Goal: Task Accomplishment & Management: Manage account settings

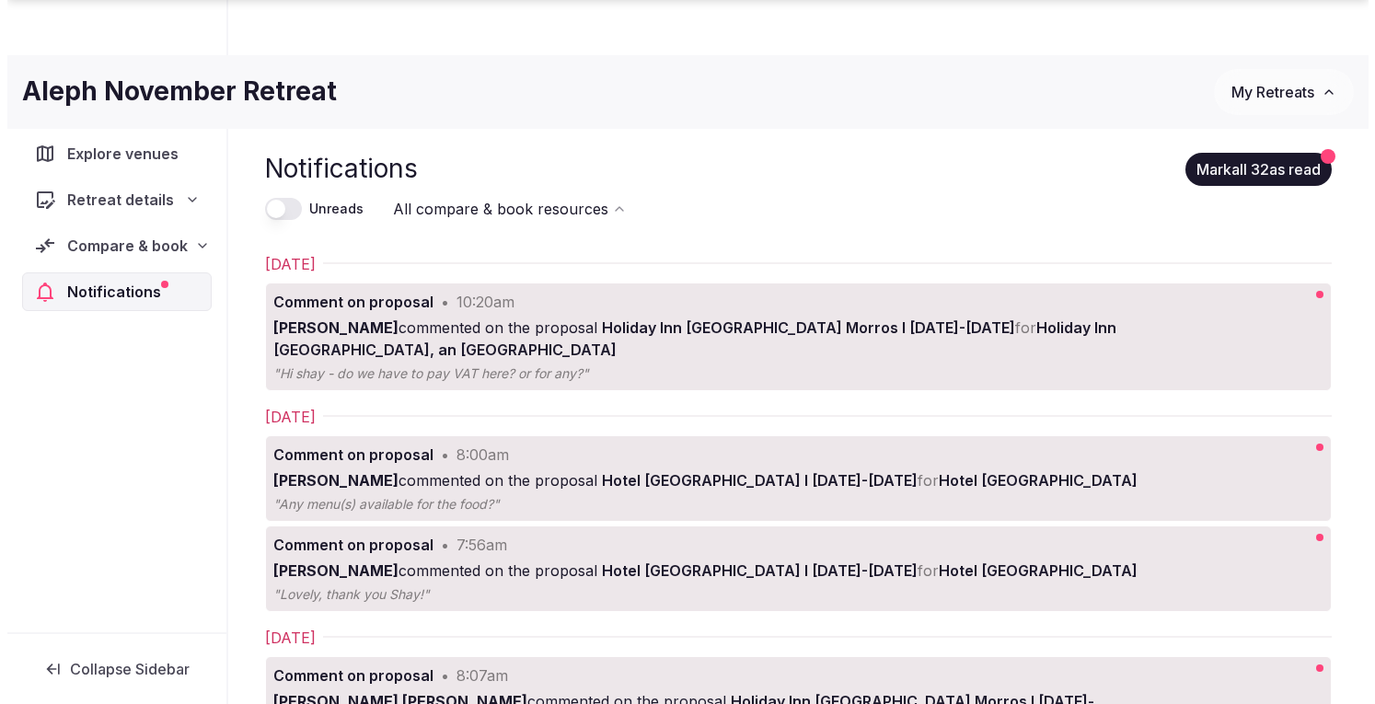
scroll to position [184, 0]
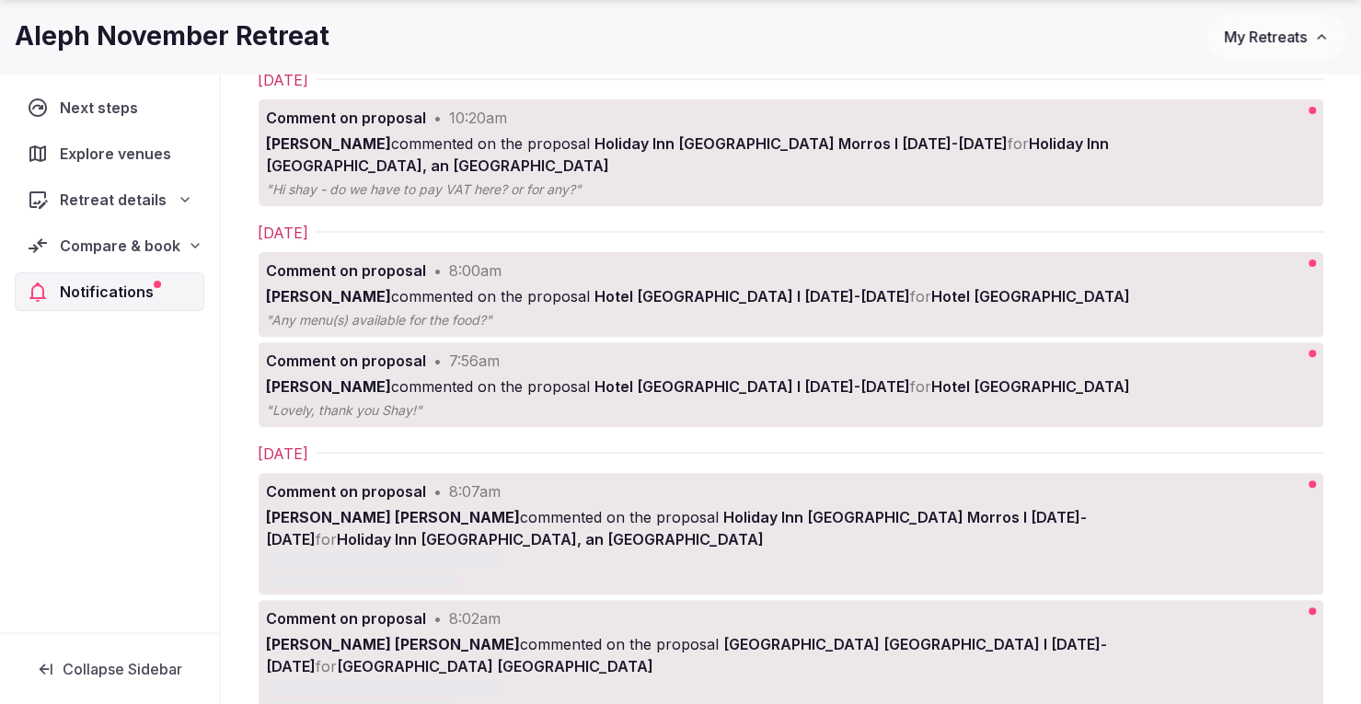
click at [96, 229] on div "Compare & book" at bounding box center [110, 245] width 190 height 39
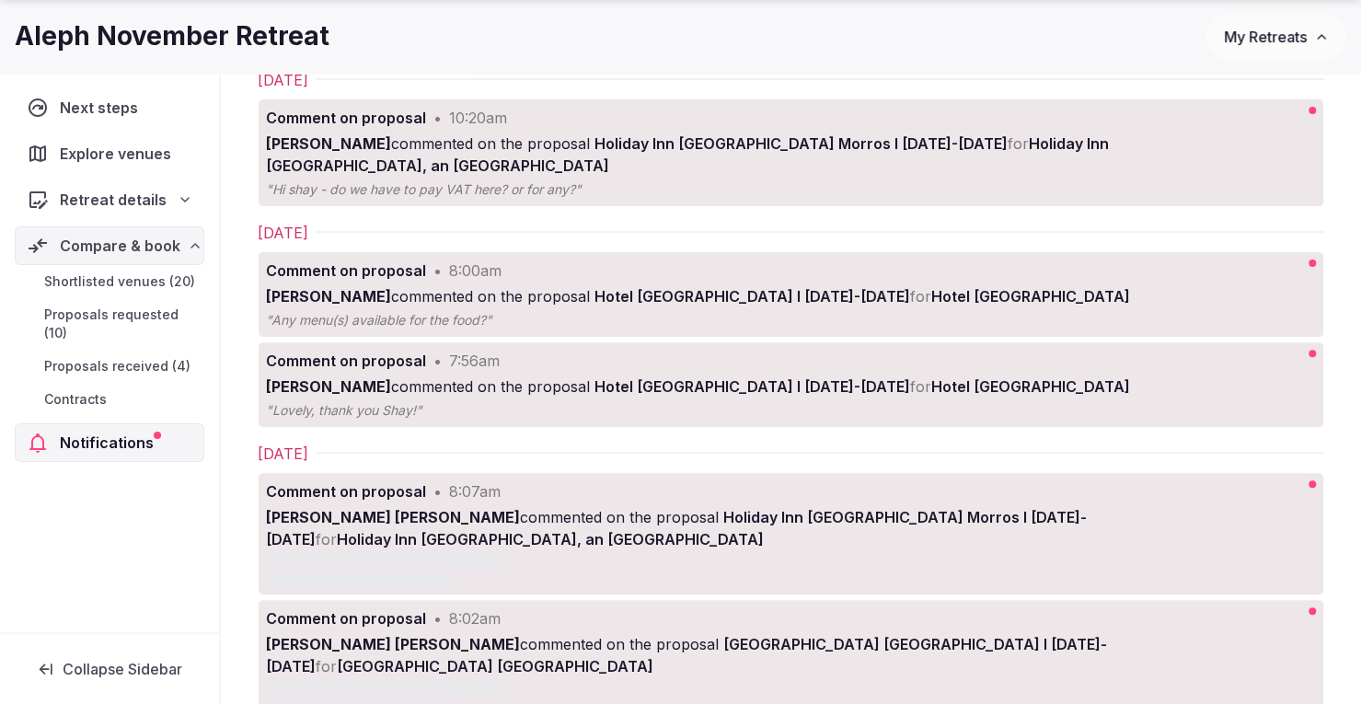
click at [98, 365] on span "Proposals received (4)" at bounding box center [117, 366] width 146 height 18
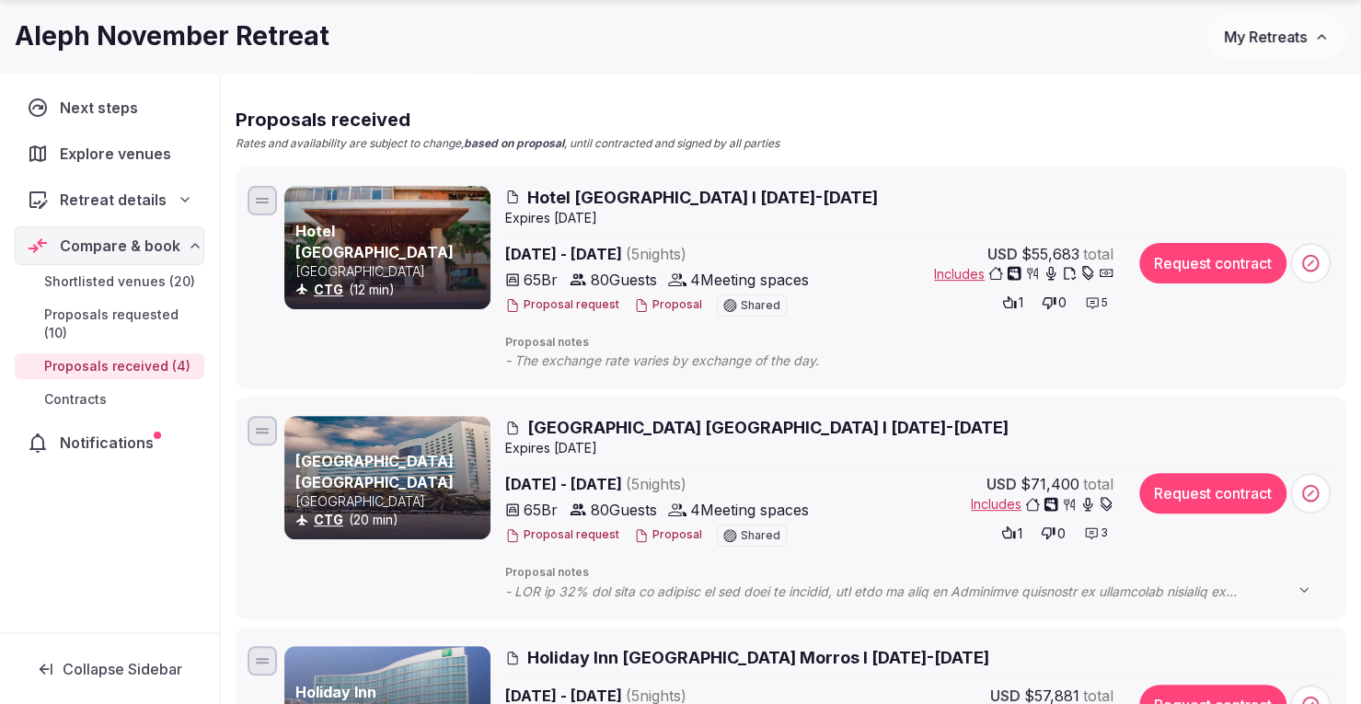
click at [663, 306] on button "Proposal" at bounding box center [668, 305] width 68 height 16
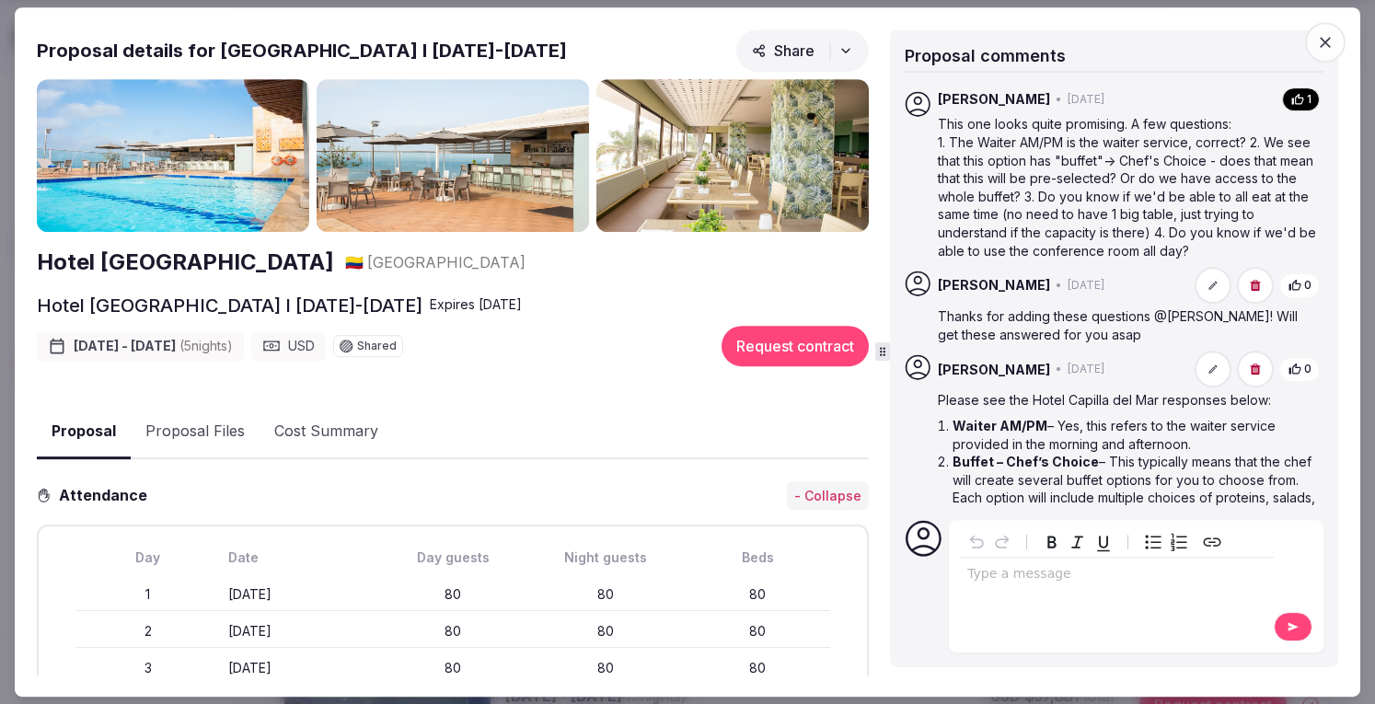
click at [1045, 573] on p "editable markdown" at bounding box center [1116, 574] width 299 height 18
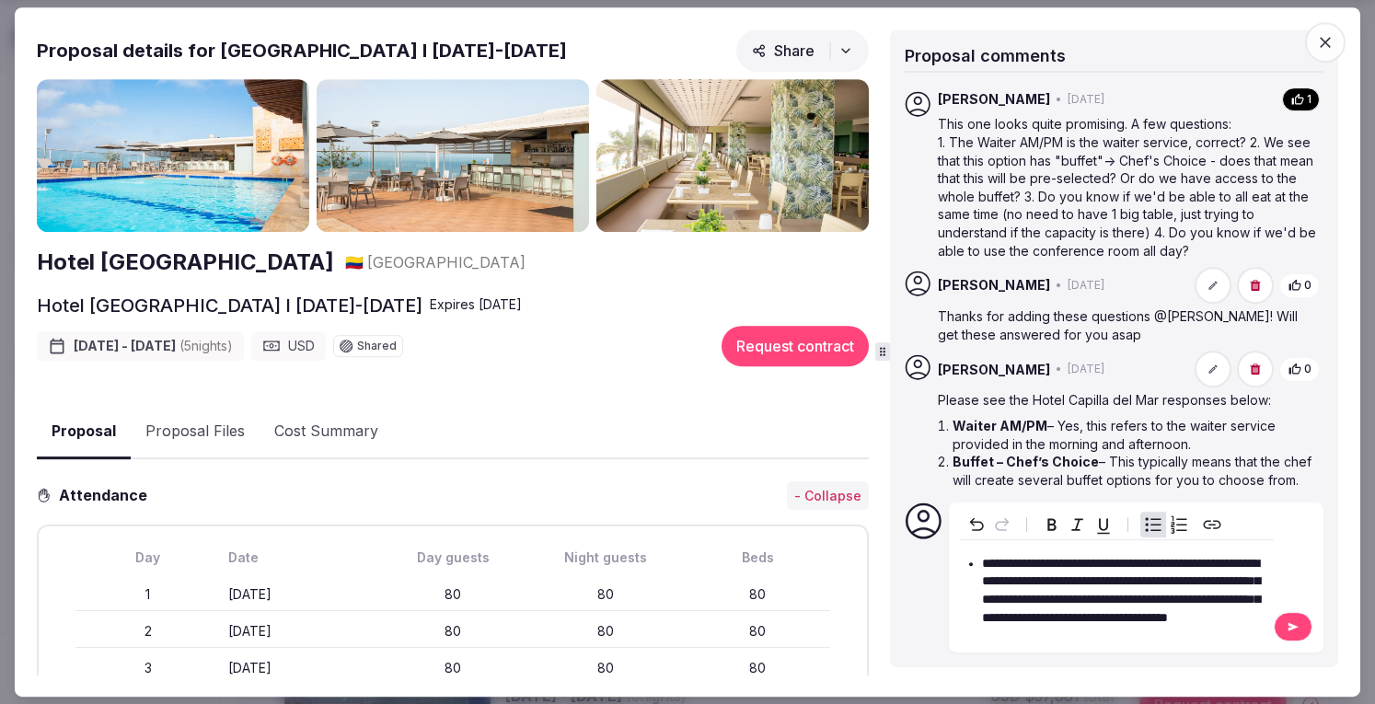
click at [1284, 627] on button at bounding box center [1293, 626] width 39 height 29
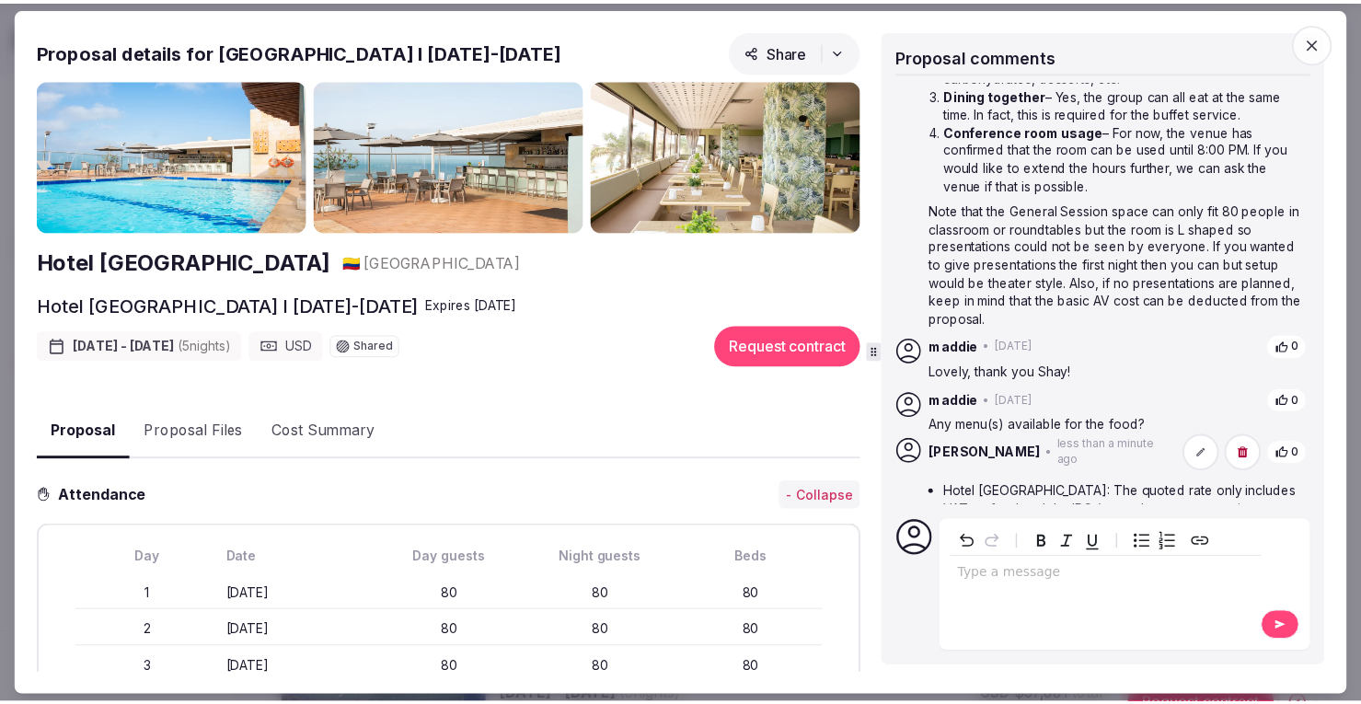
scroll to position [512, 0]
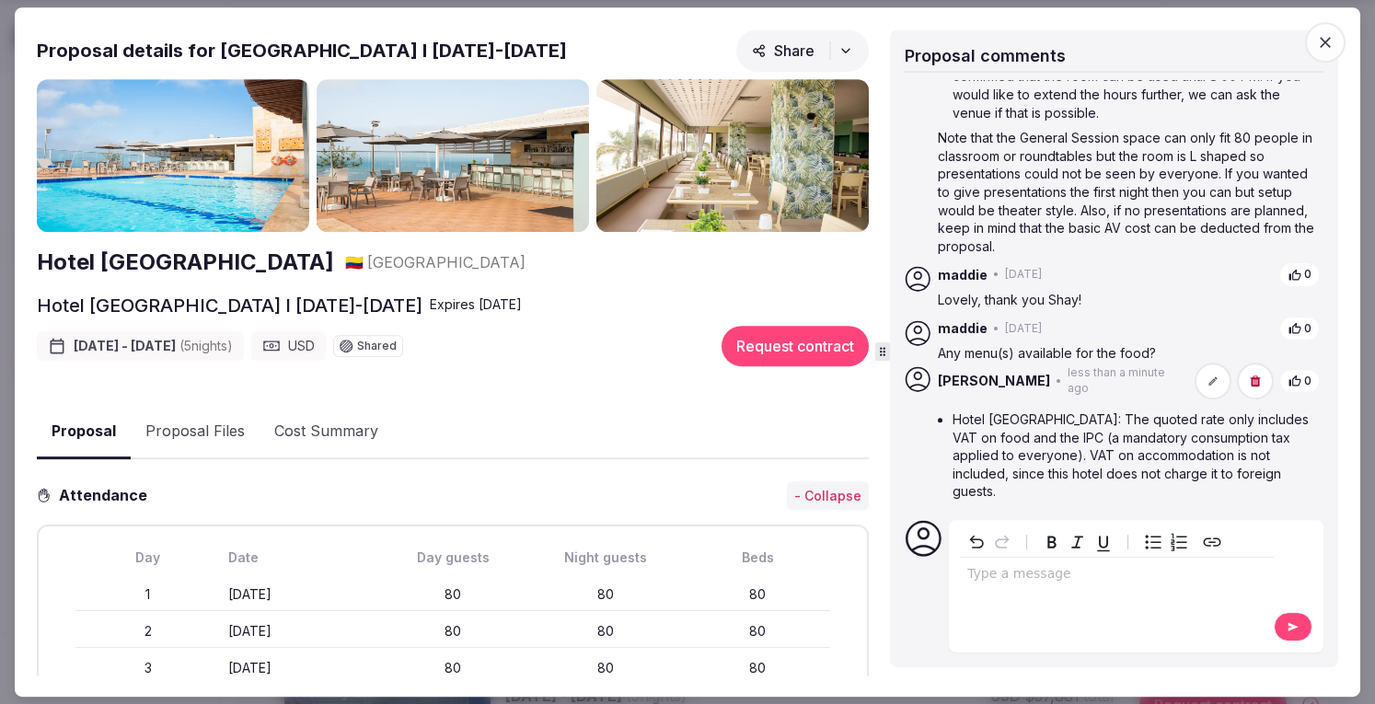
click at [1332, 47] on icon "button" at bounding box center [1325, 42] width 18 height 18
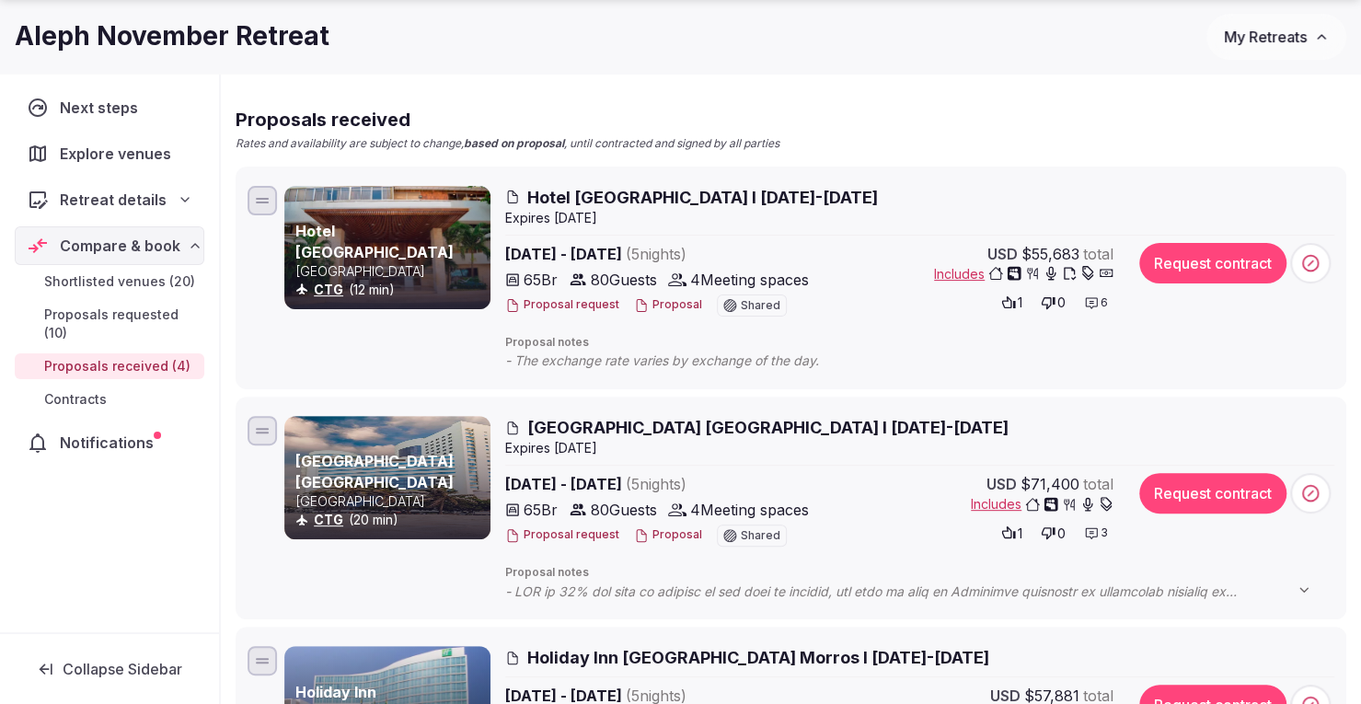
click at [1274, 32] on span "My Retreats" at bounding box center [1265, 37] width 83 height 18
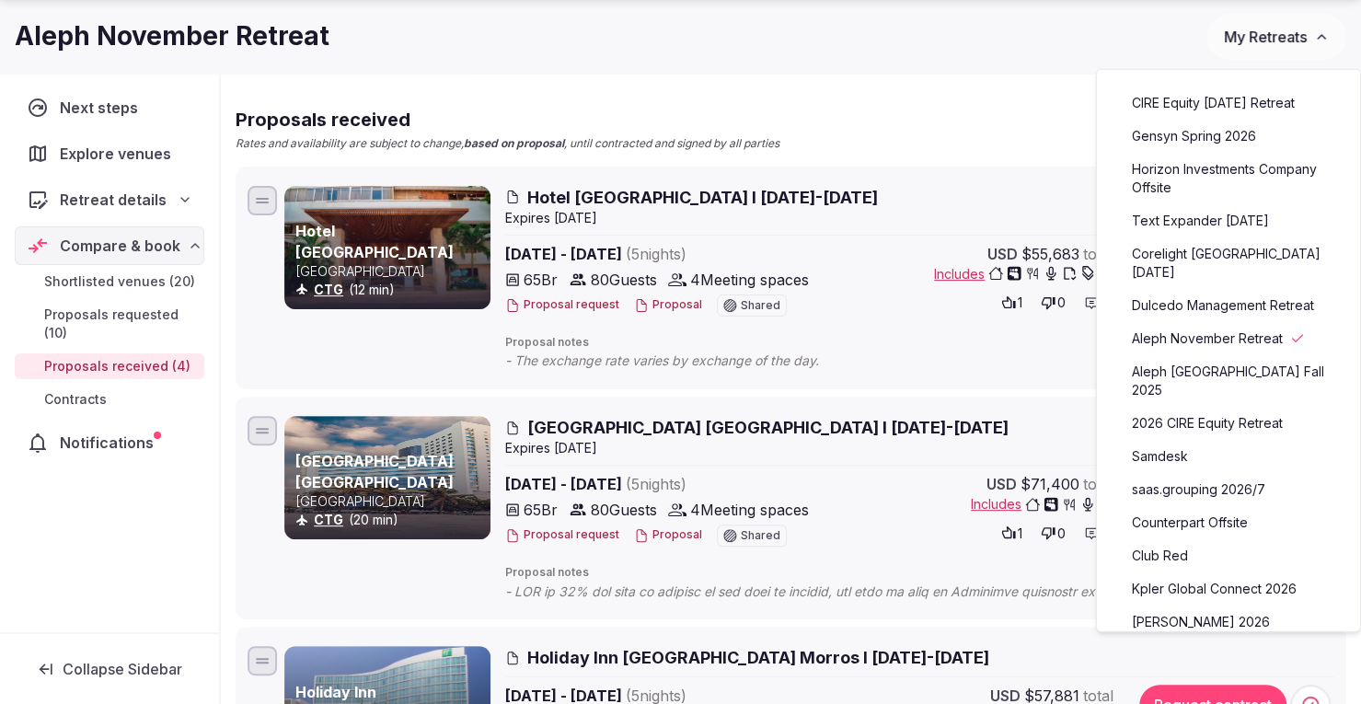
click at [1191, 508] on link "Counterpart Offsite" at bounding box center [1228, 522] width 226 height 29
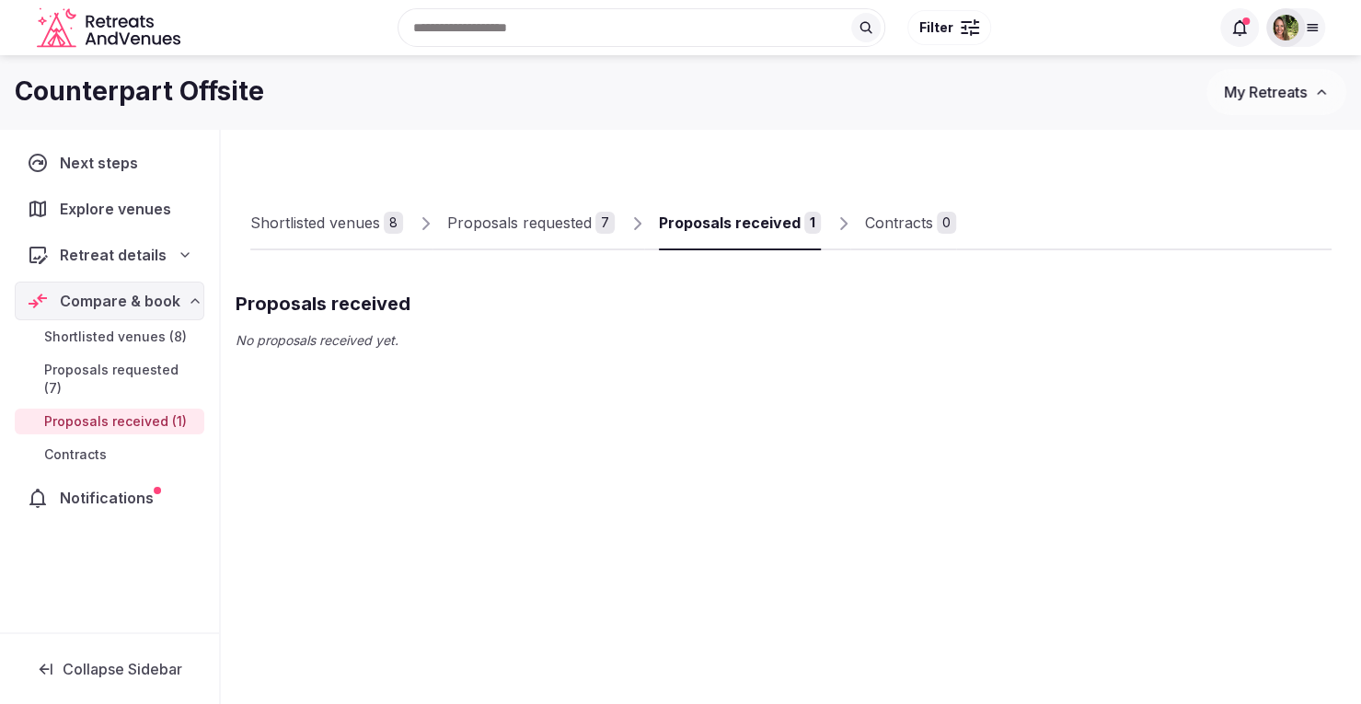
click at [1254, 91] on span "My Retreats" at bounding box center [1265, 92] width 83 height 18
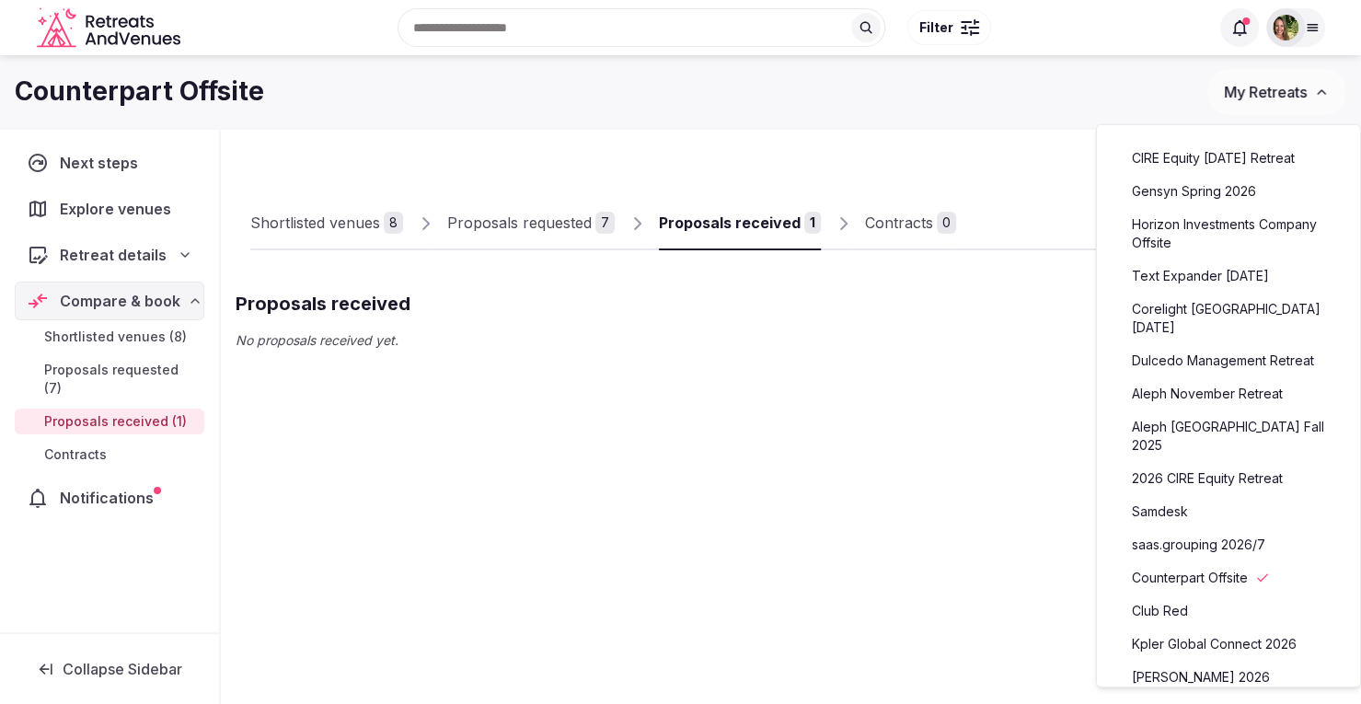
click at [1200, 394] on link "Aleph November Retreat" at bounding box center [1228, 393] width 226 height 29
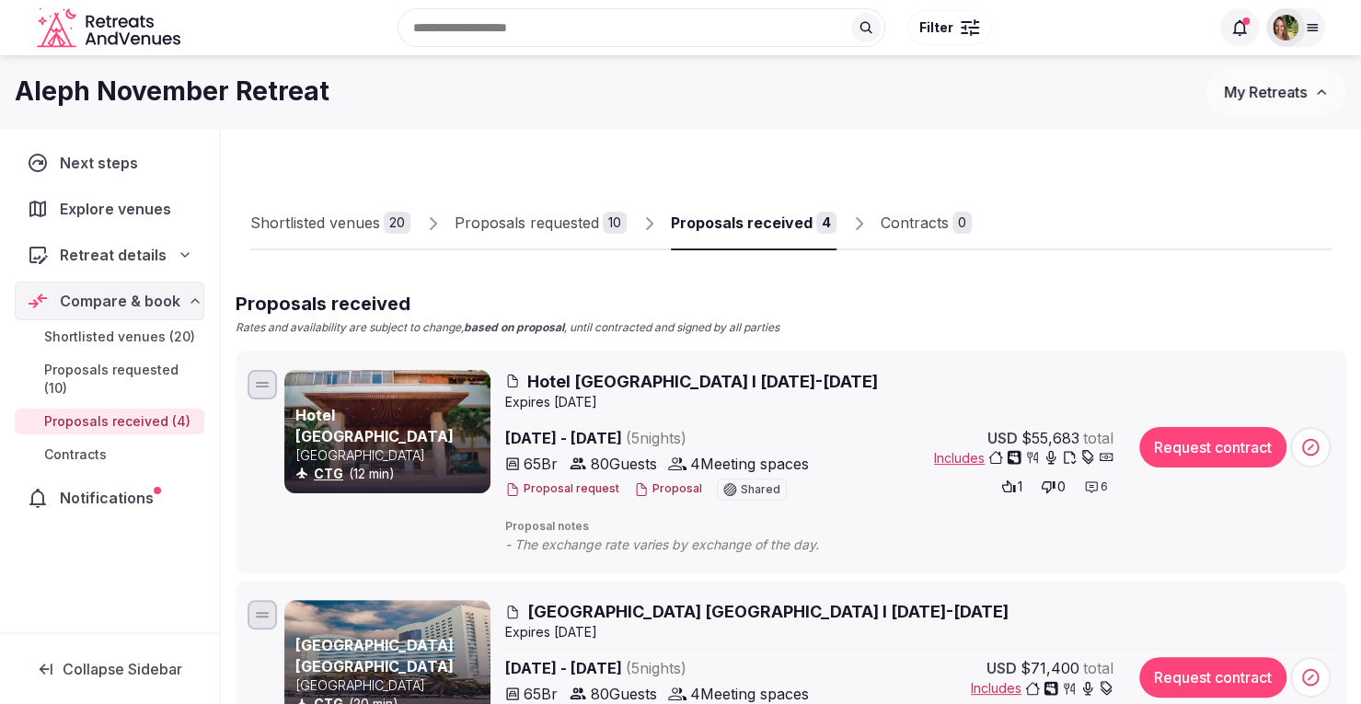
click at [659, 489] on button "Proposal" at bounding box center [668, 489] width 68 height 16
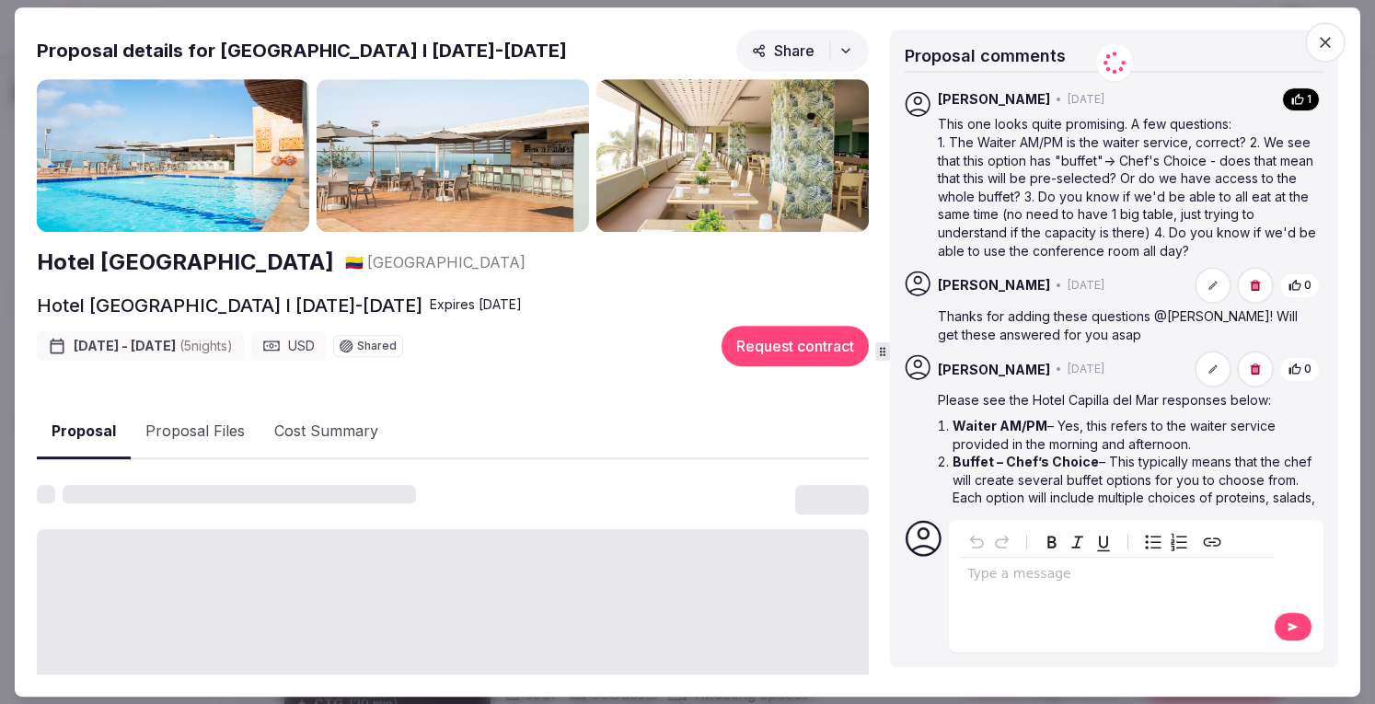
scroll to position [440, 0]
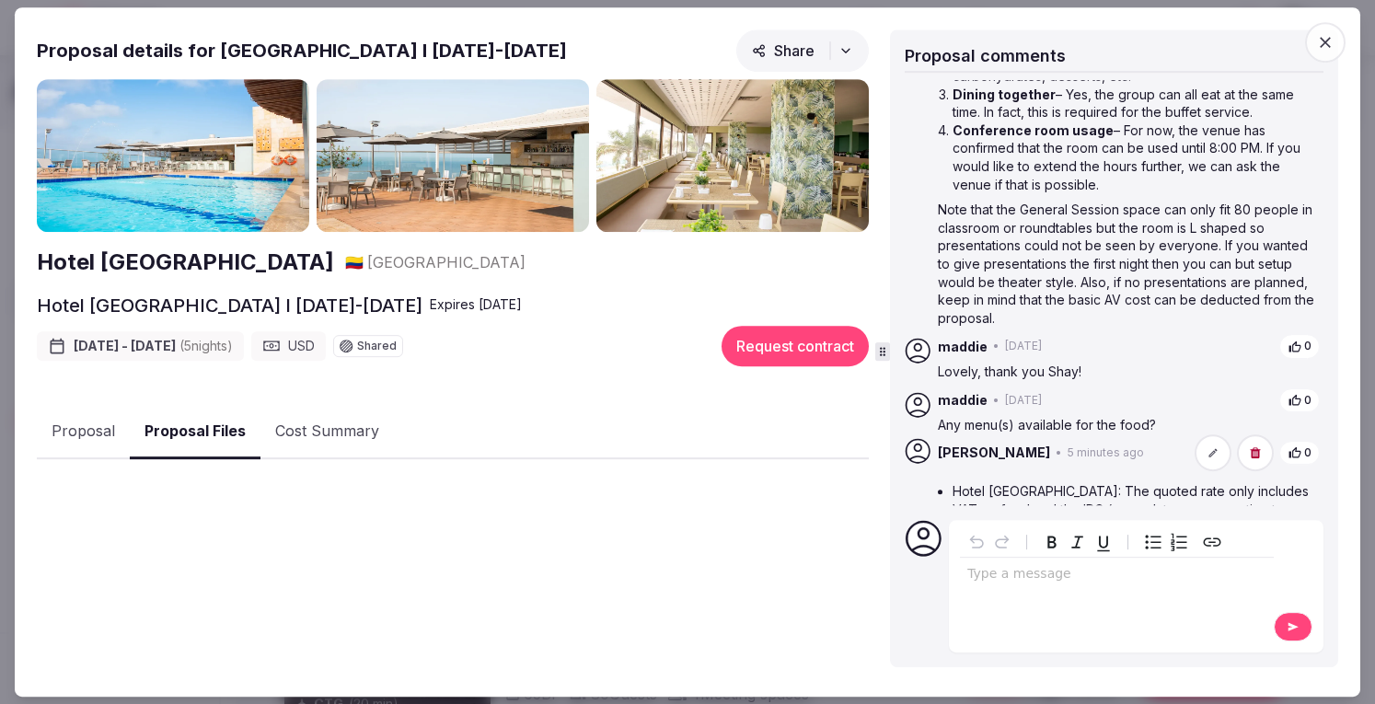
click at [192, 426] on button "Proposal Files" at bounding box center [195, 432] width 131 height 54
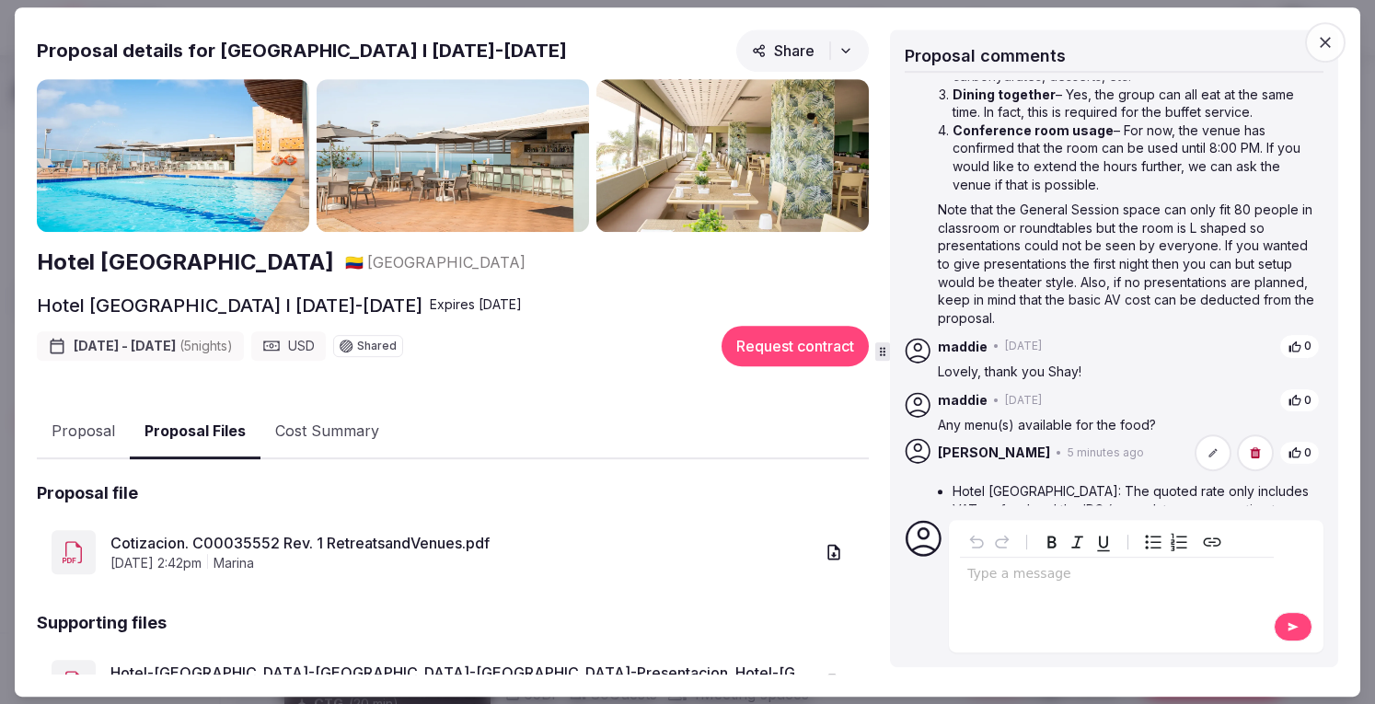
scroll to position [93, 0]
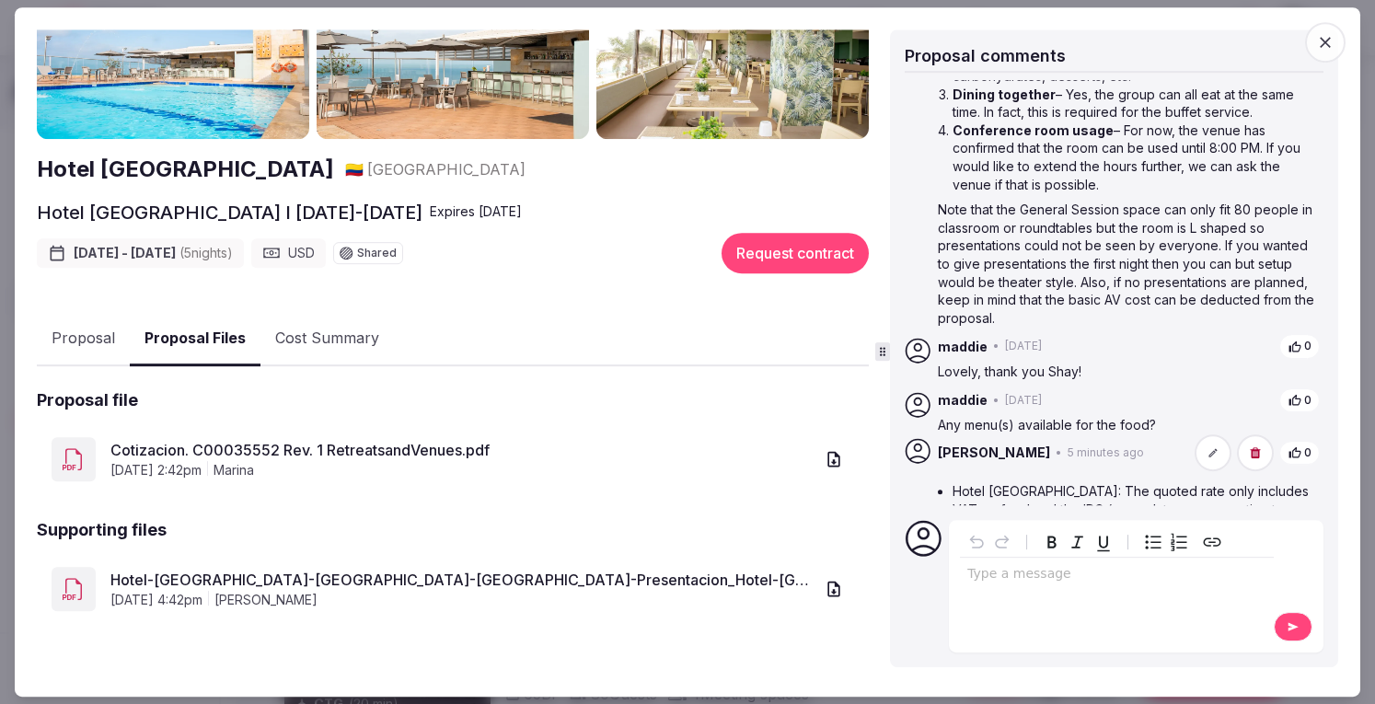
click at [824, 580] on icon "button" at bounding box center [833, 589] width 18 height 18
click at [1326, 47] on icon "button" at bounding box center [1325, 42] width 18 height 18
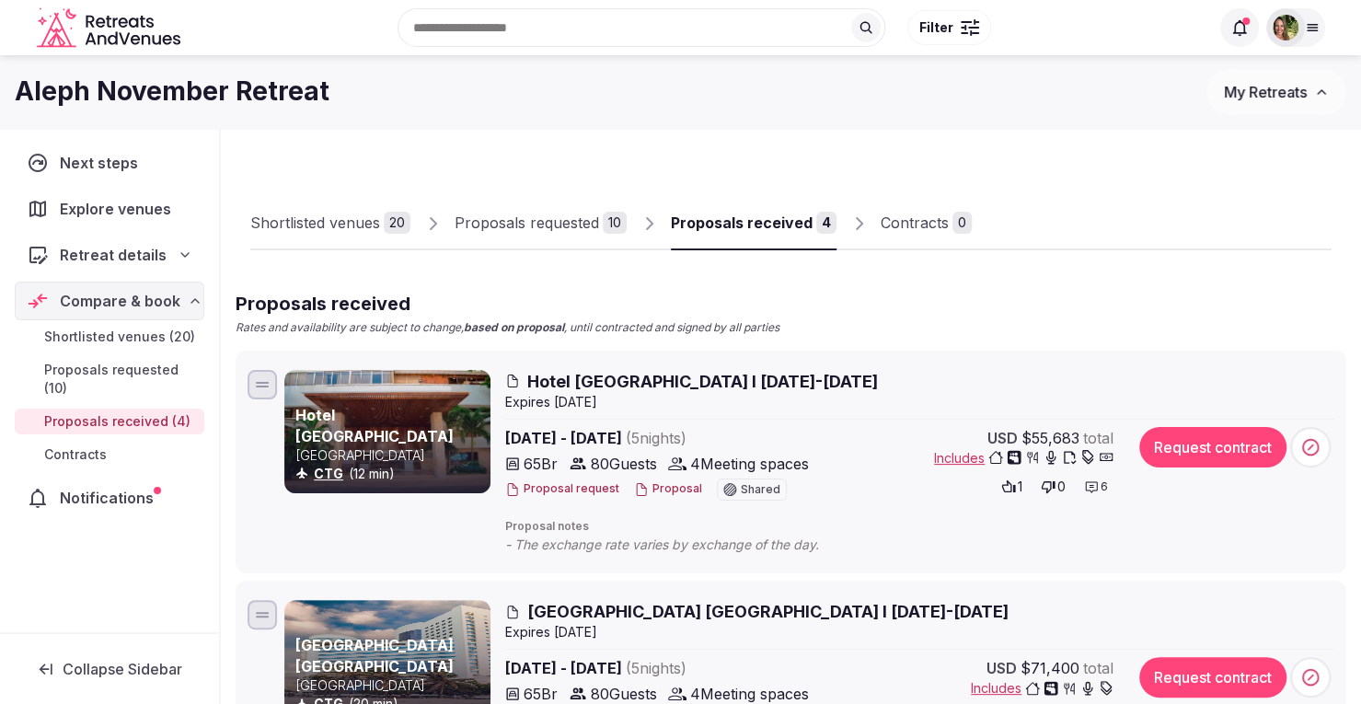
click at [1286, 40] on div at bounding box center [1285, 27] width 39 height 39
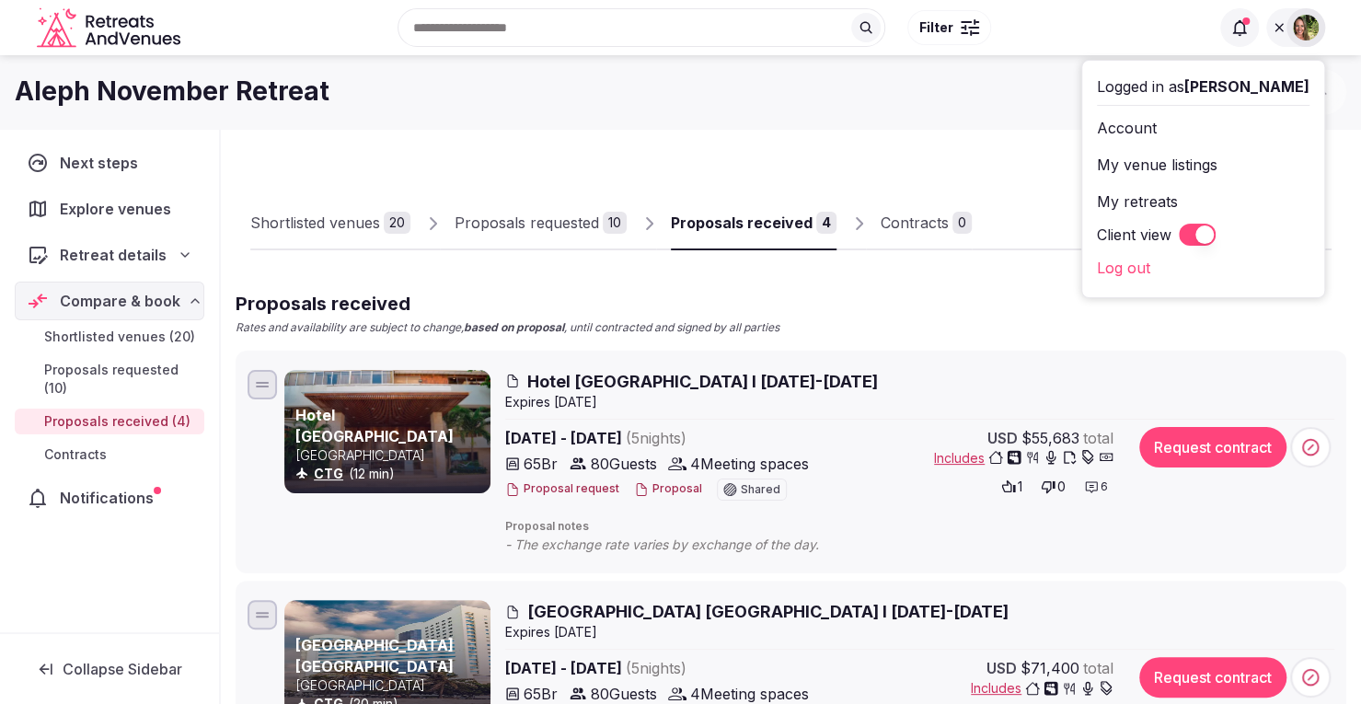
click at [1216, 230] on button "Client view" at bounding box center [1197, 235] width 37 height 22
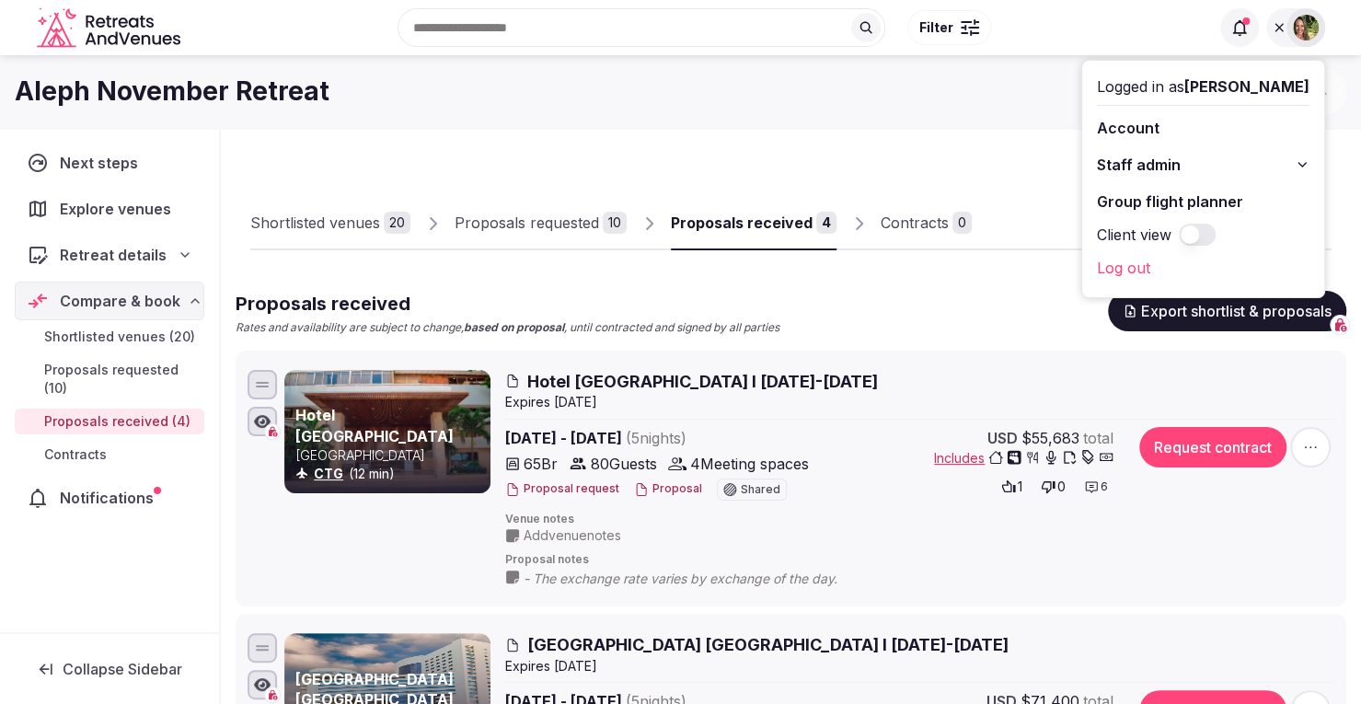
click at [672, 490] on button "Proposal" at bounding box center [668, 489] width 68 height 16
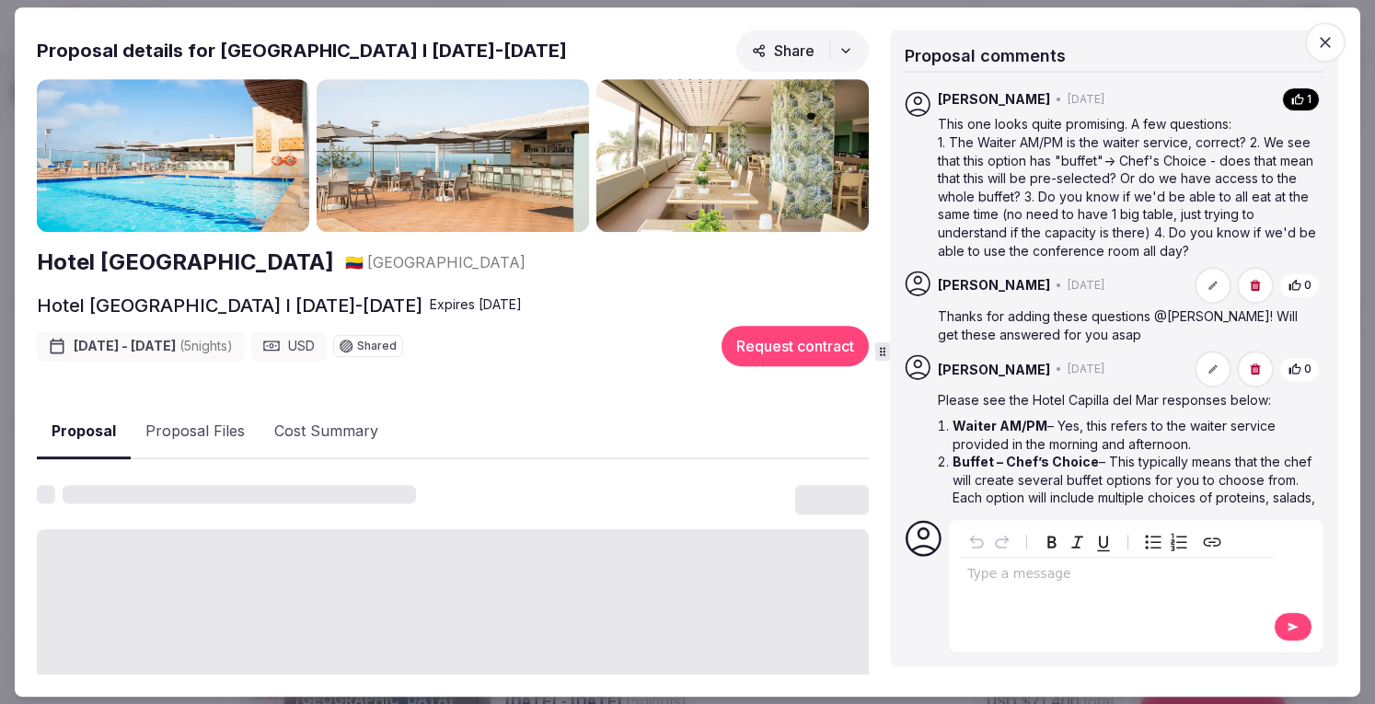
scroll to position [440, 0]
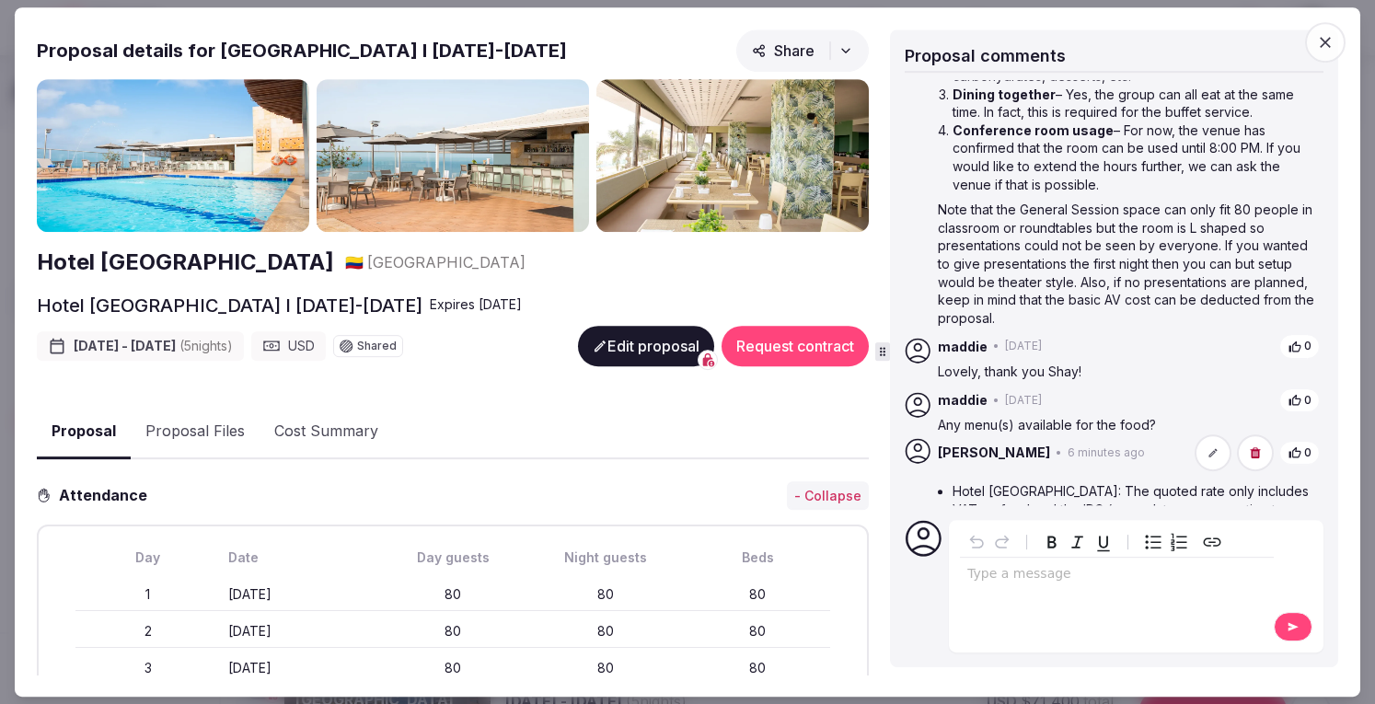
click at [206, 418] on button "Proposal Files" at bounding box center [195, 431] width 129 height 53
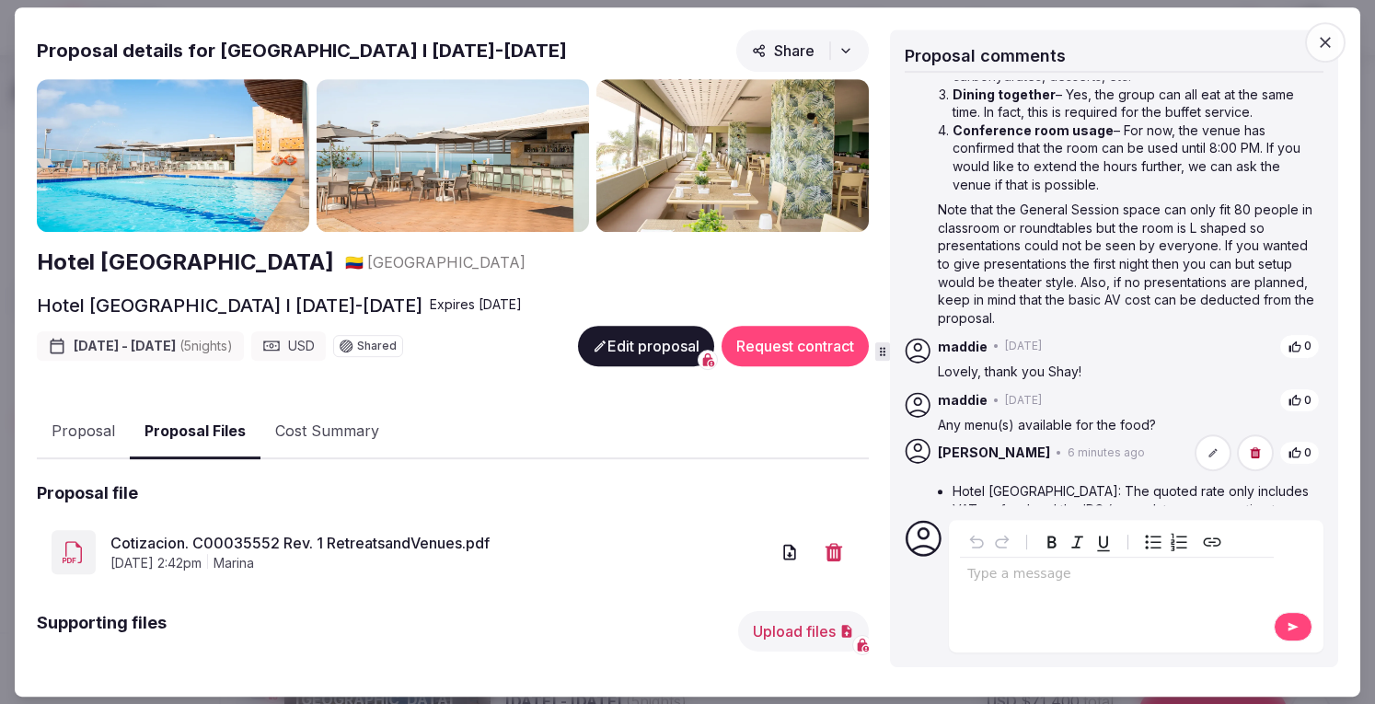
click at [795, 636] on button "Upload files" at bounding box center [803, 631] width 131 height 40
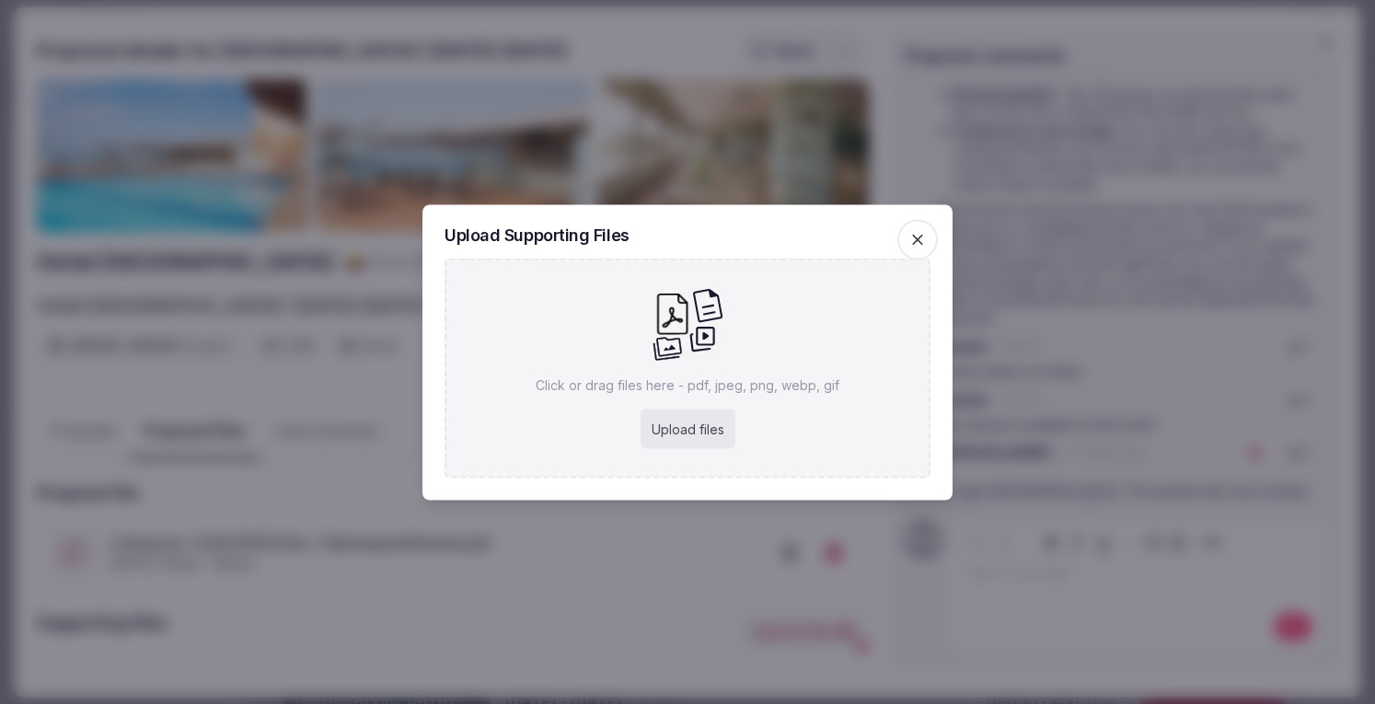
click at [685, 435] on div "Upload files" at bounding box center [687, 429] width 95 height 40
type input "**********"
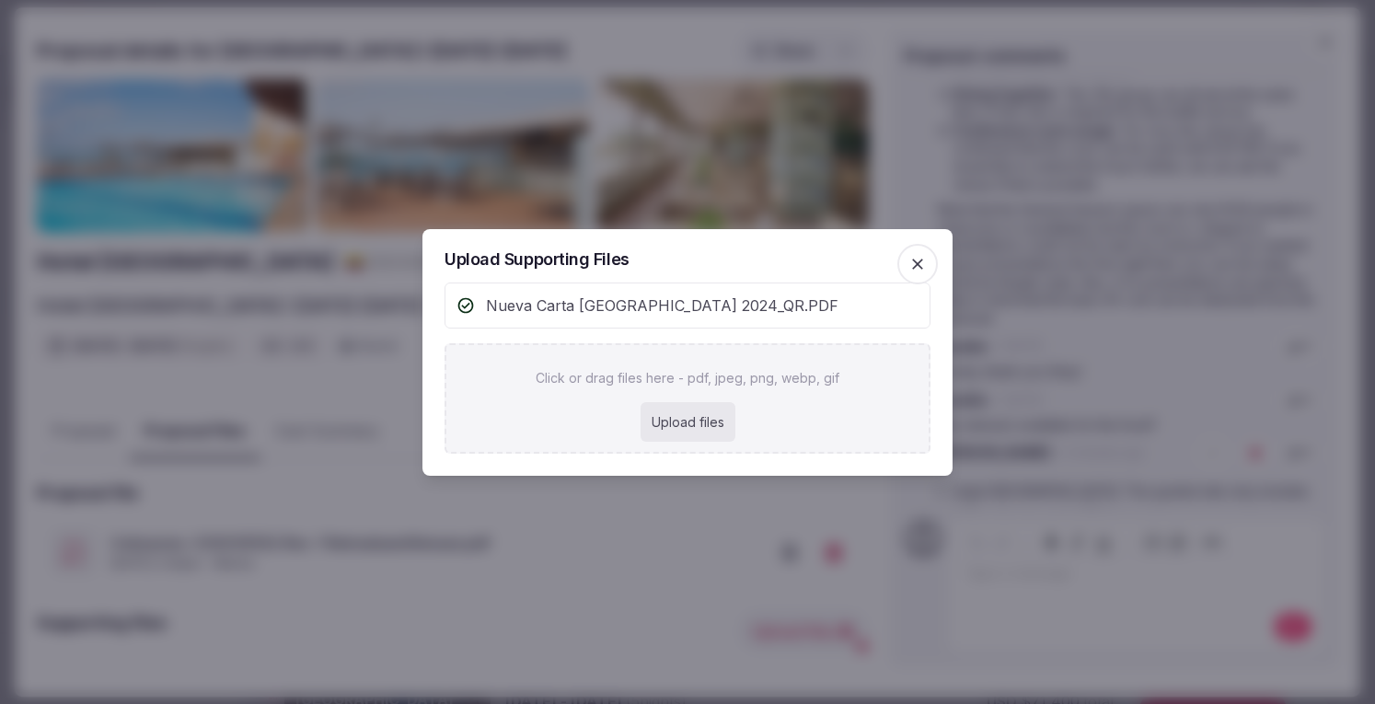
click at [918, 255] on icon "button" at bounding box center [917, 264] width 18 height 18
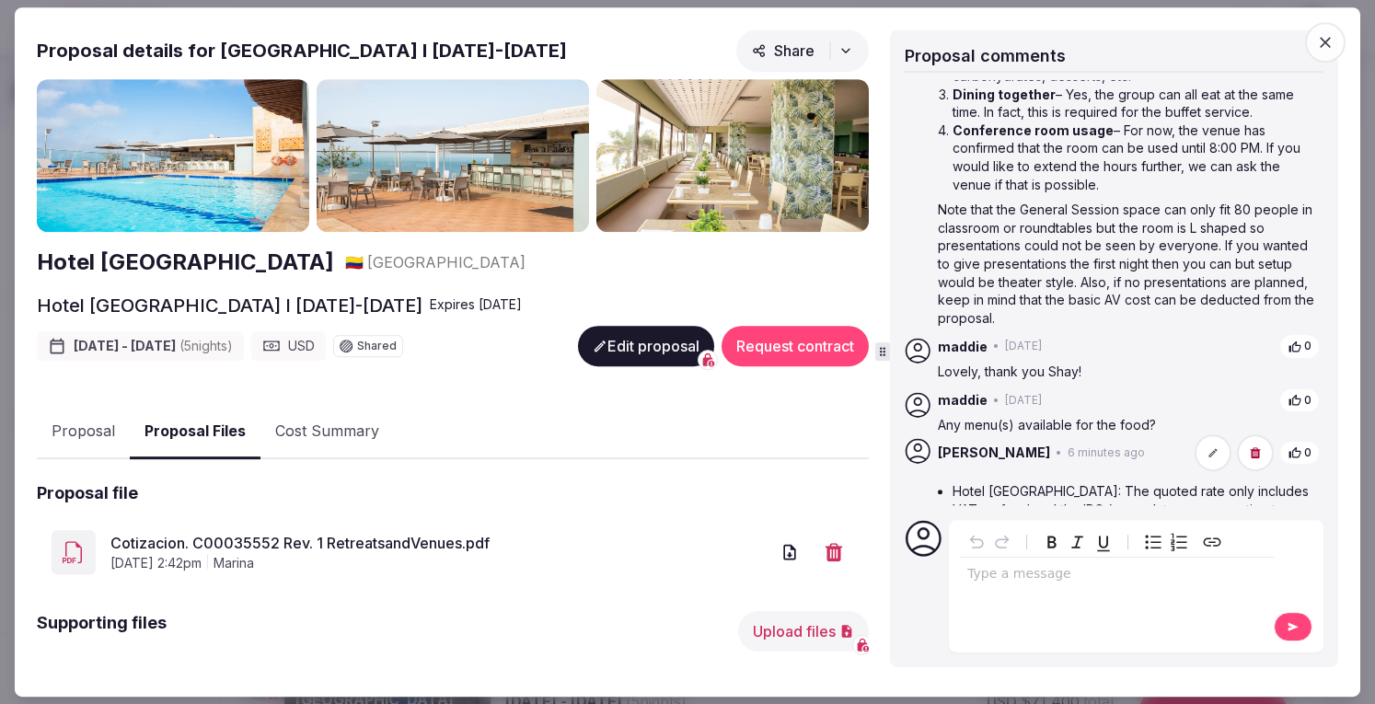
click at [1034, 590] on div "editable markdown" at bounding box center [1117, 576] width 314 height 37
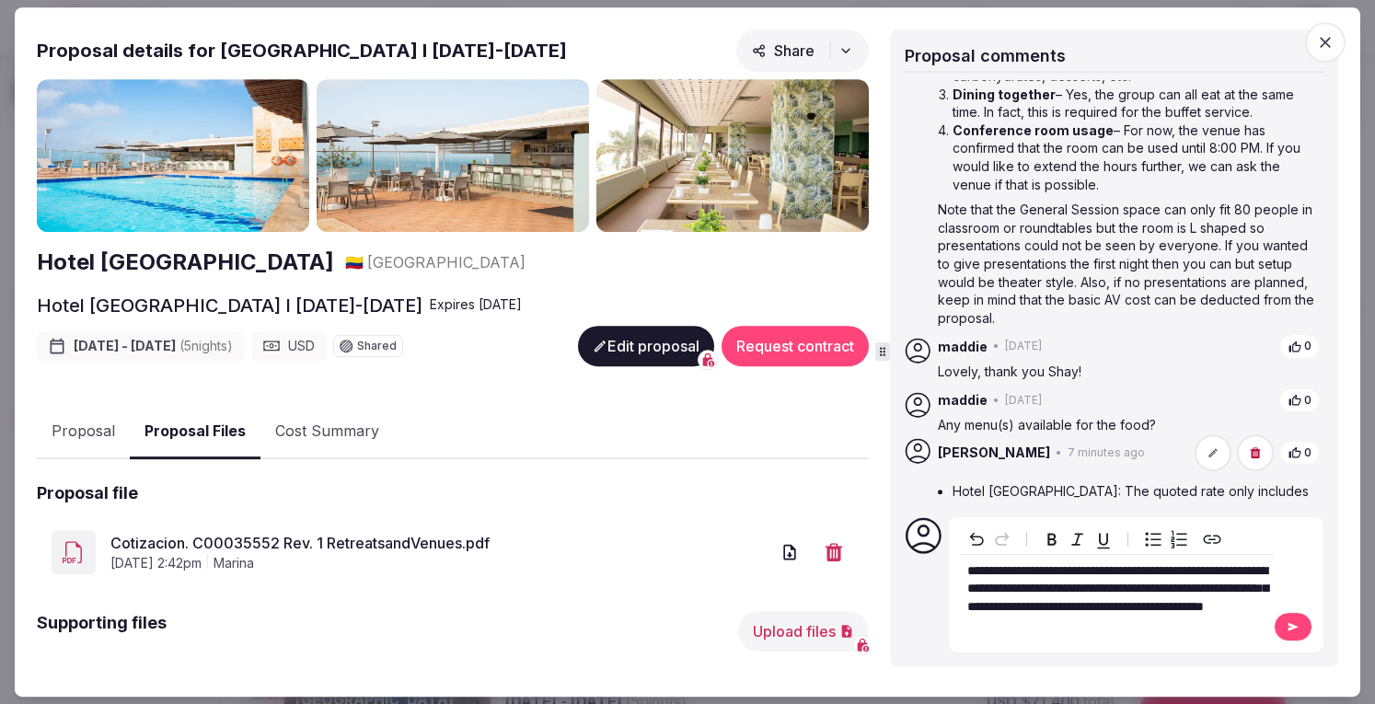
click at [1288, 623] on icon at bounding box center [1293, 627] width 10 height 8
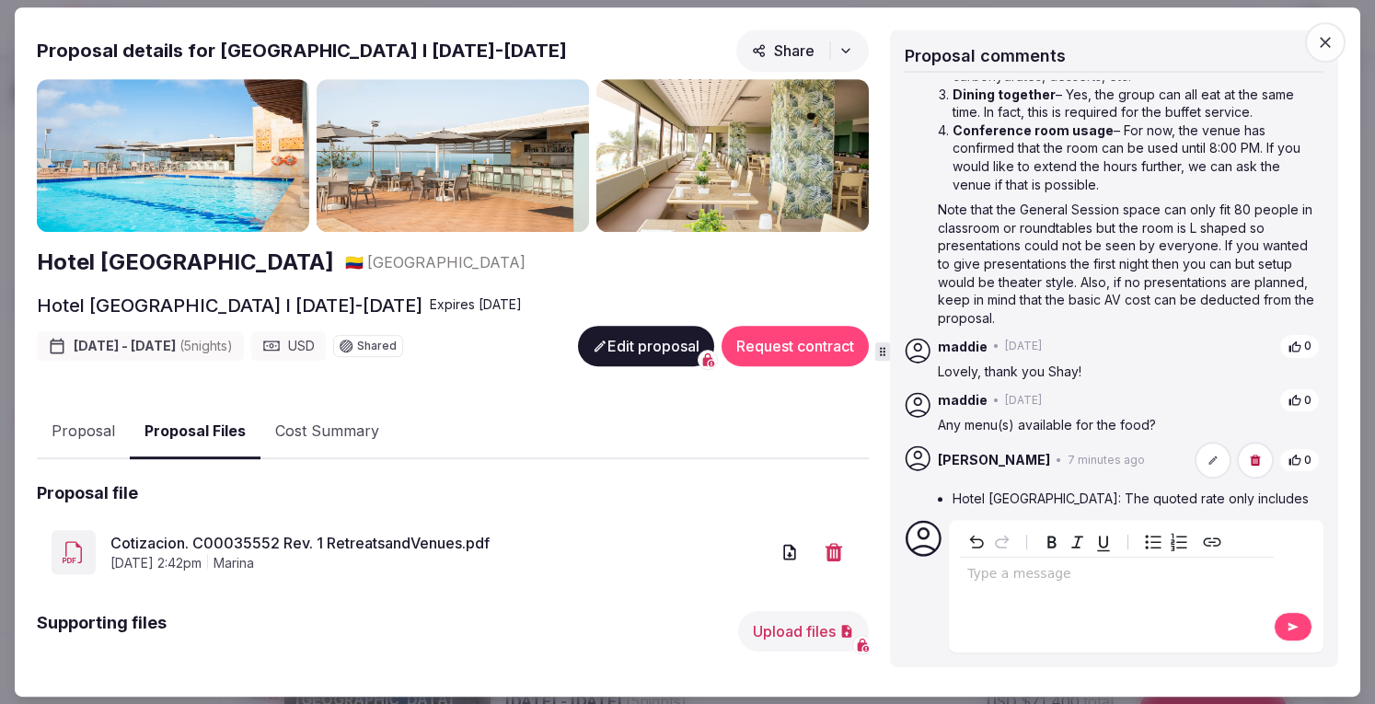
scroll to position [593, 0]
